Goal: Check status: Check status

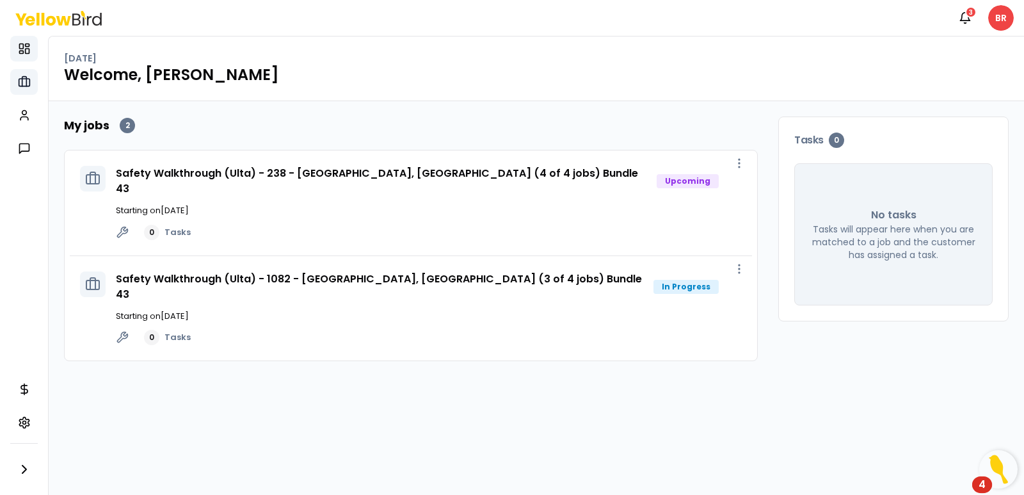
click at [26, 81] on icon at bounding box center [24, 82] width 4 height 10
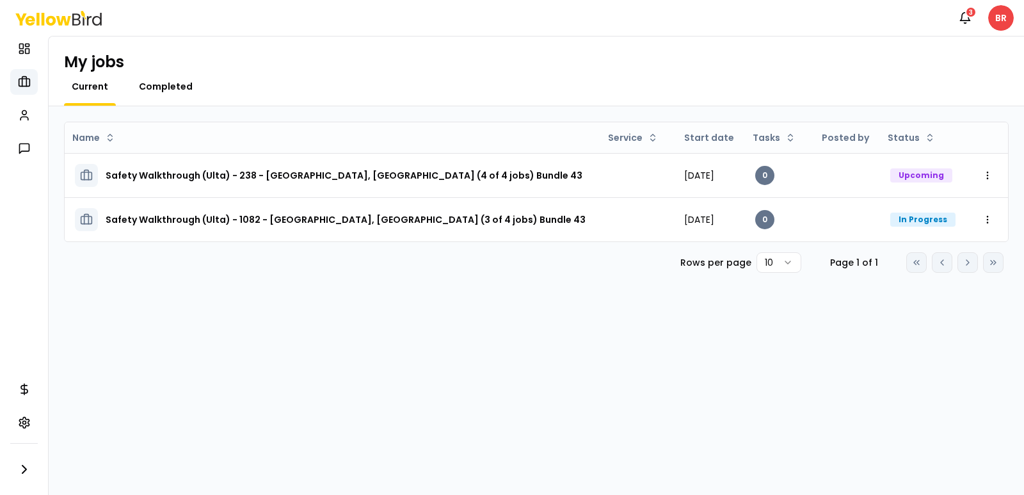
click at [164, 85] on span "Completed" at bounding box center [166, 86] width 54 height 13
